Goal: Transaction & Acquisition: Purchase product/service

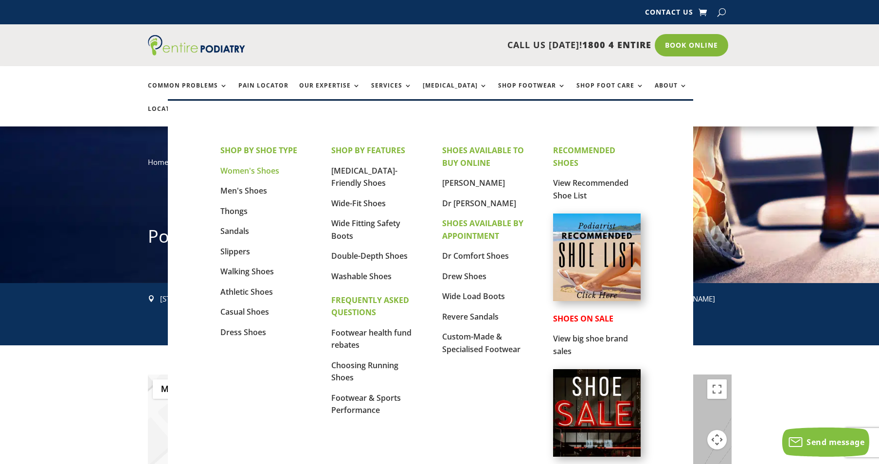
click at [255, 170] on link "Women's Shoes" at bounding box center [249, 170] width 59 height 11
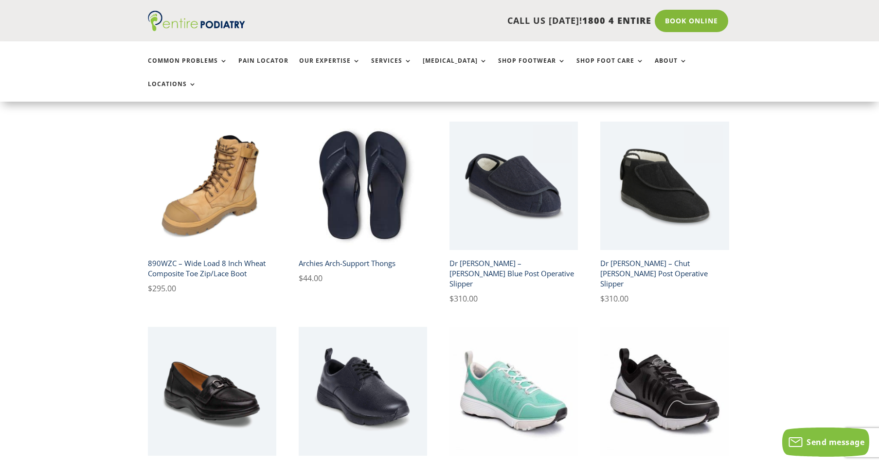
scroll to position [467, 0]
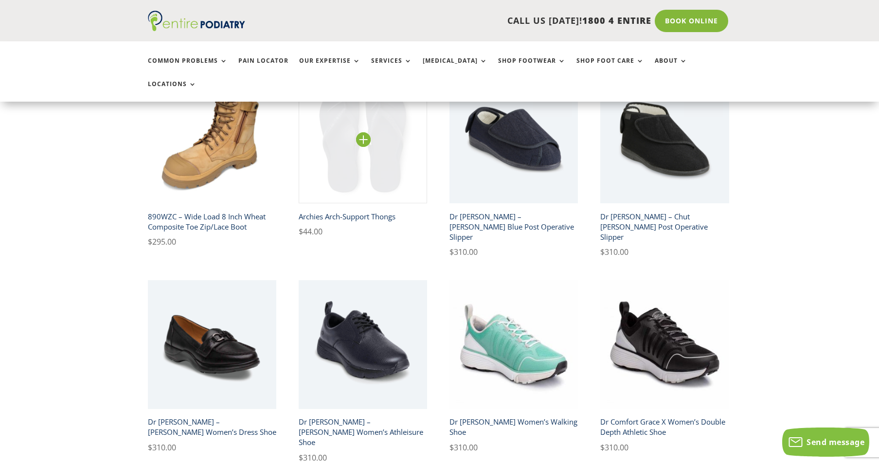
click at [354, 167] on img at bounding box center [363, 139] width 129 height 129
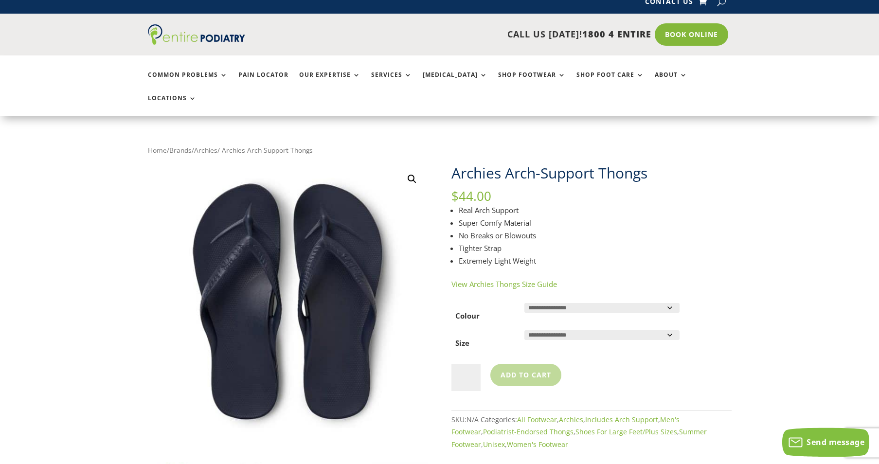
scroll to position [54, 0]
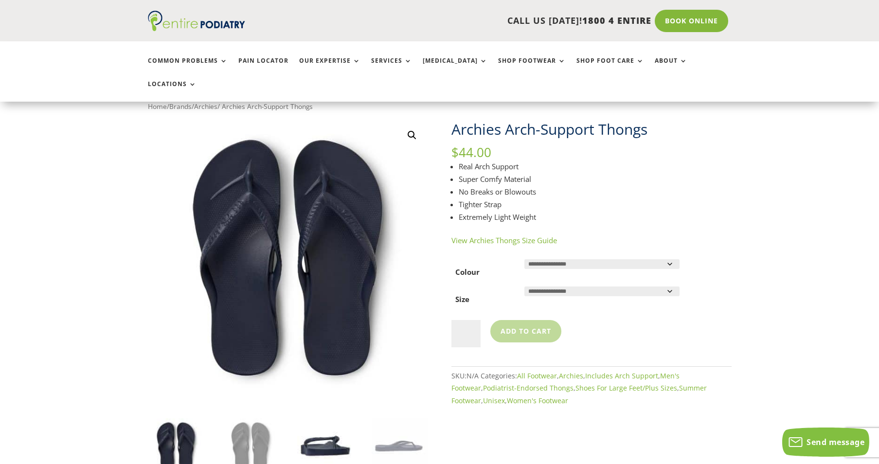
click at [316, 419] on img at bounding box center [325, 446] width 56 height 56
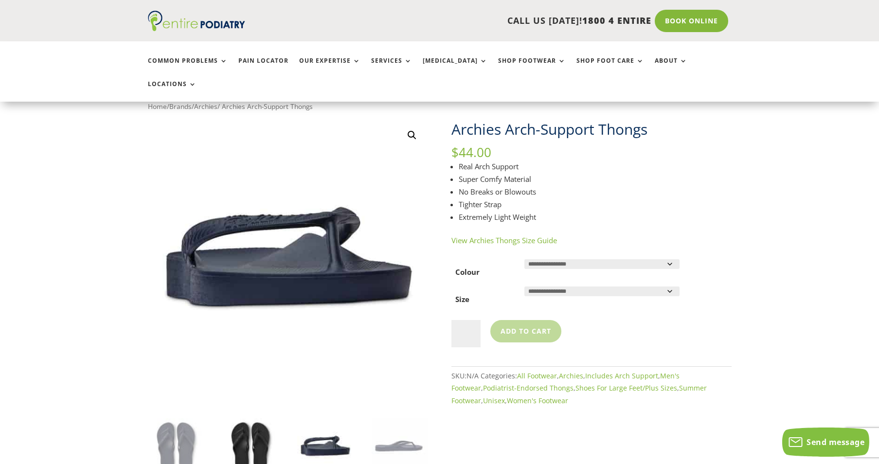
click at [268, 431] on img at bounding box center [250, 446] width 56 height 56
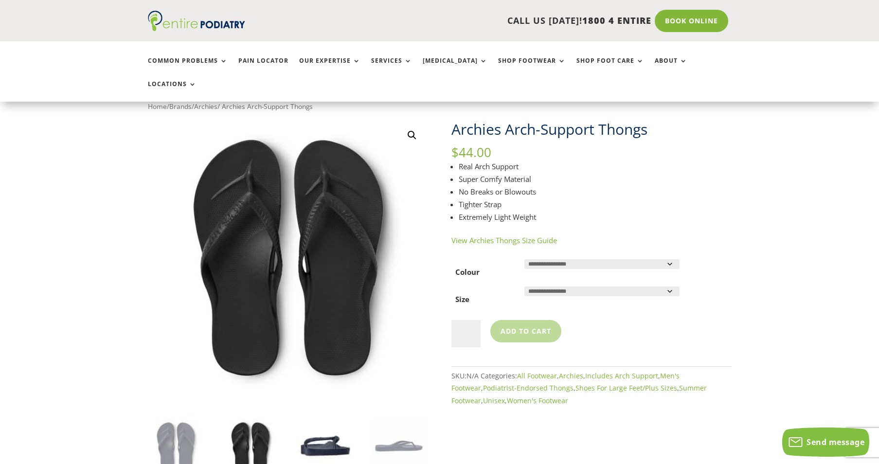
click at [329, 425] on img at bounding box center [325, 446] width 56 height 56
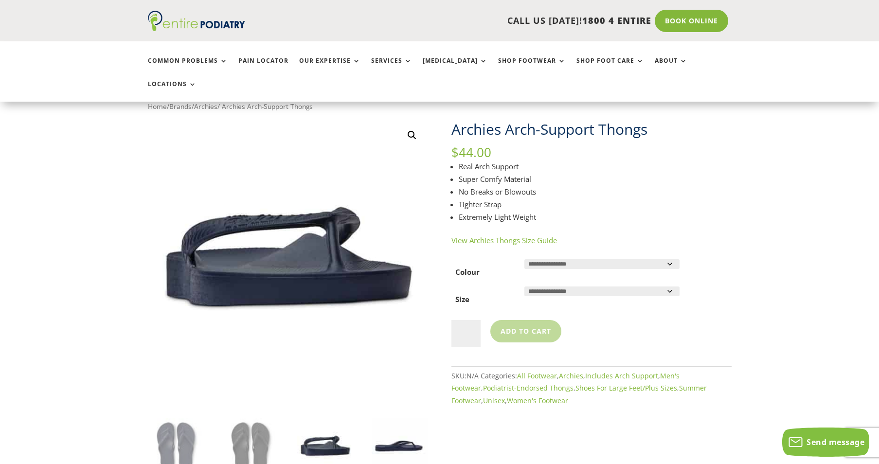
click at [411, 426] on img at bounding box center [400, 446] width 56 height 56
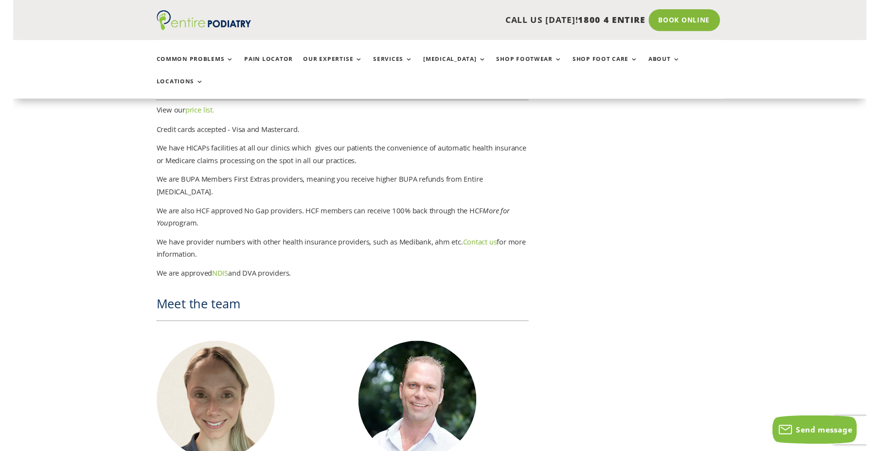
scroll to position [2133, 0]
